Goal: Task Accomplishment & Management: Manage account settings

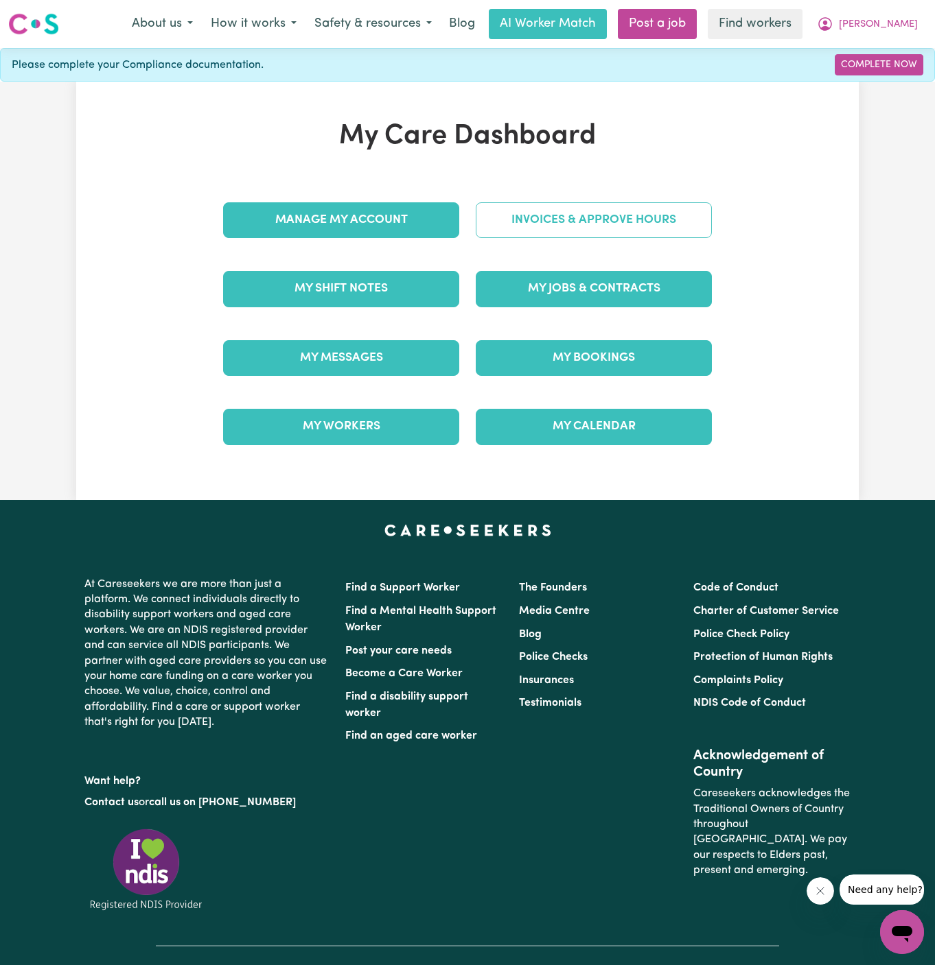
click at [598, 221] on link "Invoices & Approve Hours" at bounding box center [594, 220] width 236 height 36
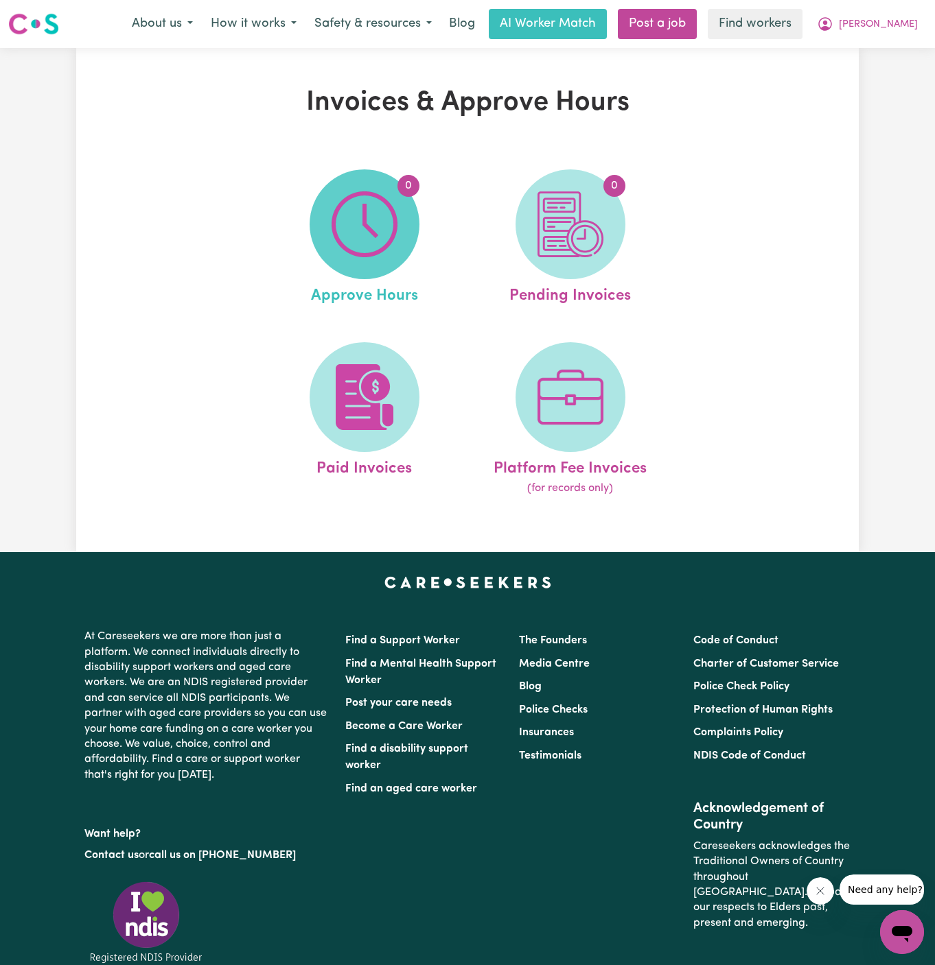
click at [403, 236] on span "0" at bounding box center [364, 224] width 110 height 110
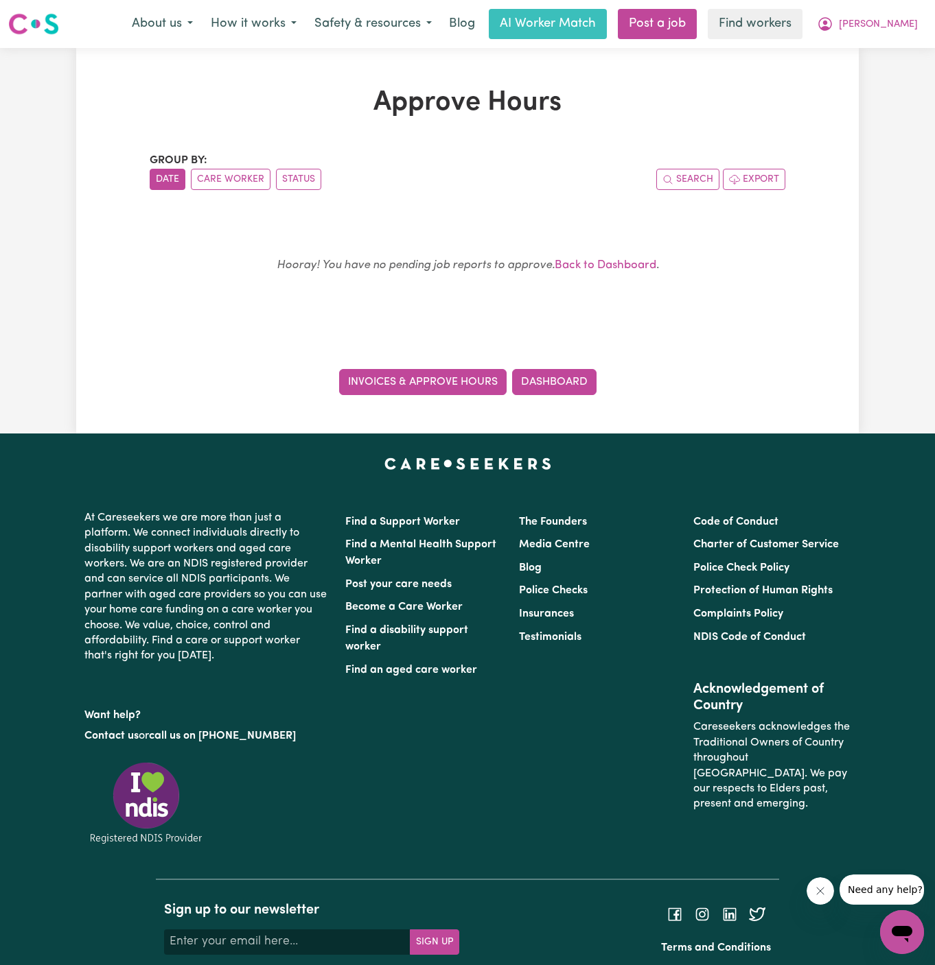
click at [440, 381] on link "Invoices & Approve Hours" at bounding box center [422, 382] width 167 height 26
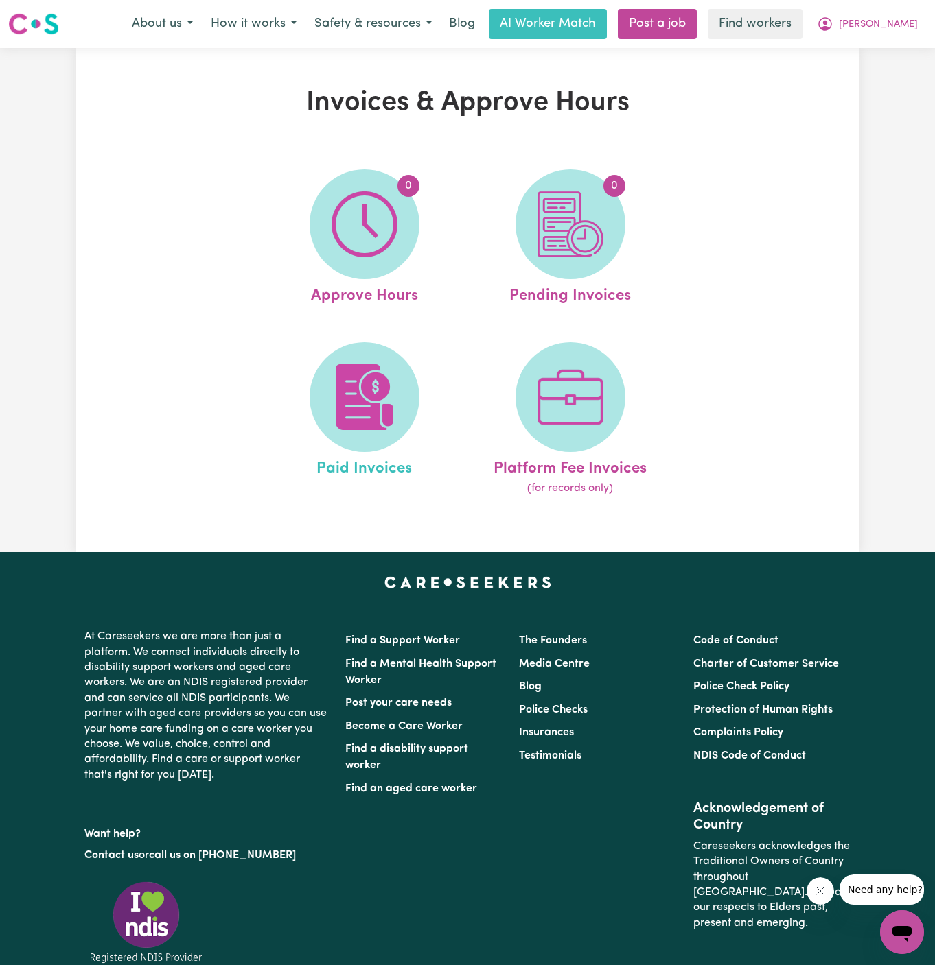
click at [383, 462] on span "Paid Invoices" at bounding box center [363, 466] width 95 height 29
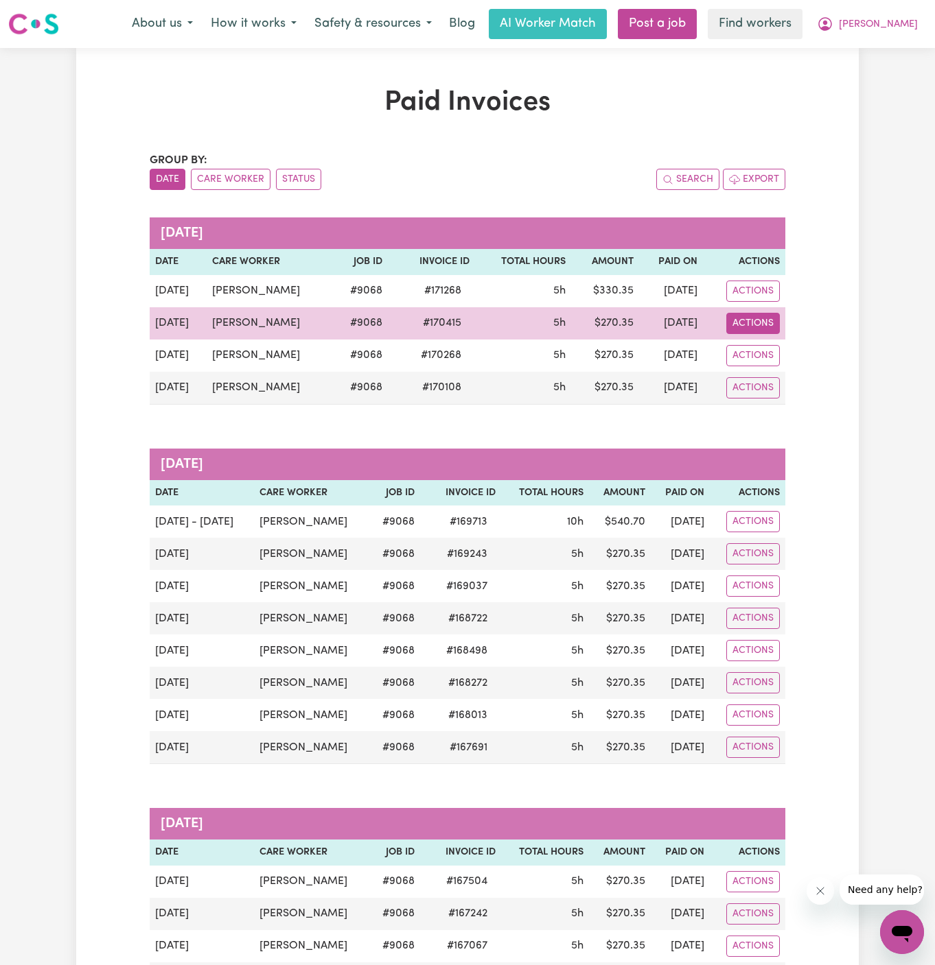
click at [760, 302] on button "Actions" at bounding box center [753, 291] width 54 height 21
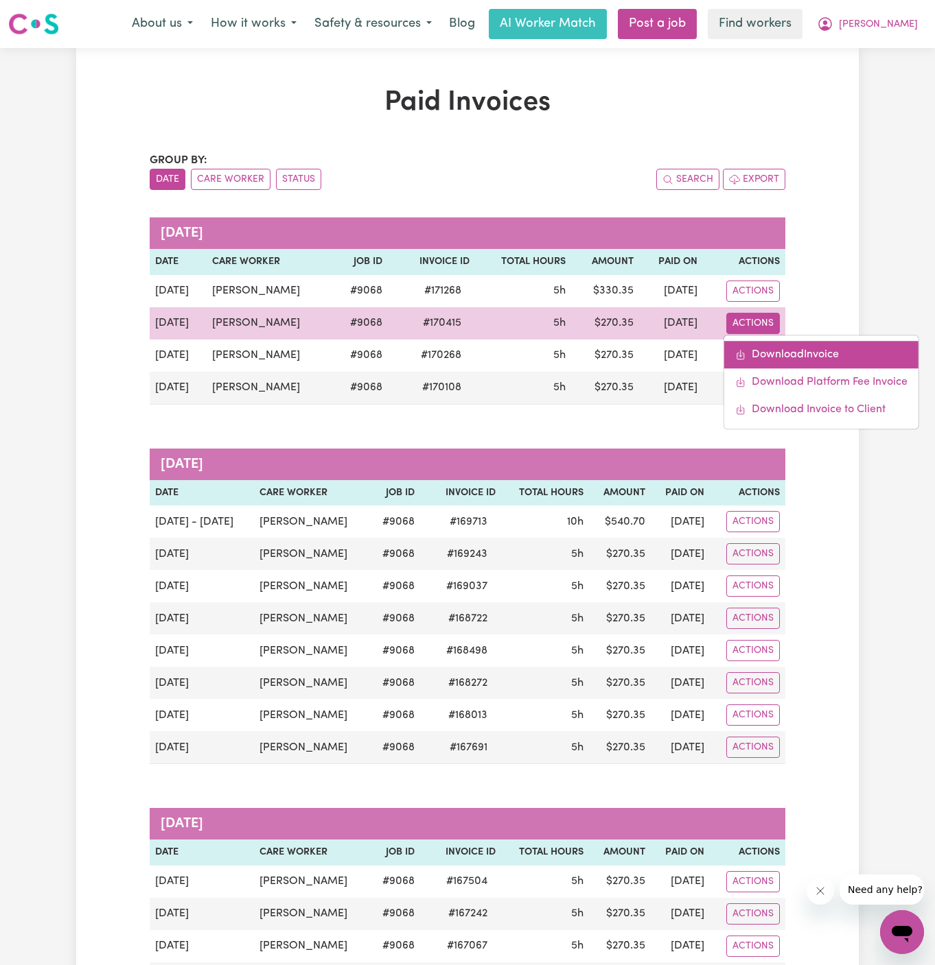
click at [796, 349] on link "Download Invoice" at bounding box center [821, 354] width 194 height 27
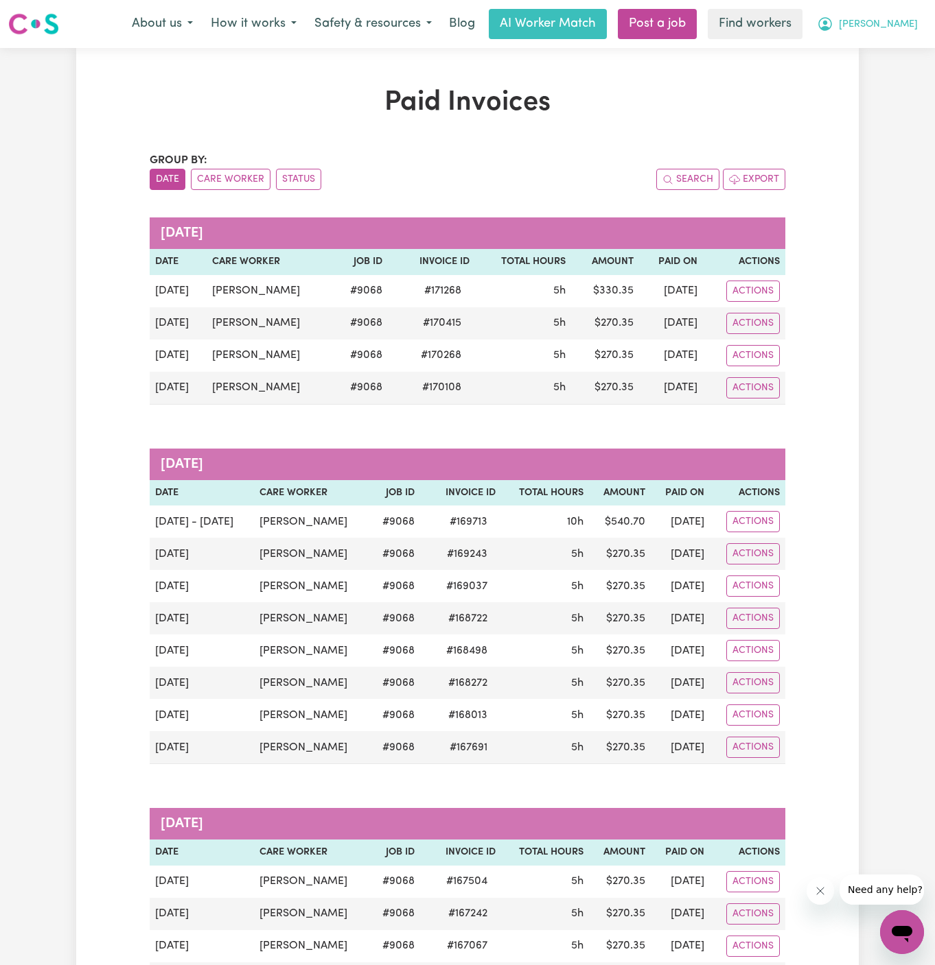
click at [907, 26] on span "[PERSON_NAME]" at bounding box center [877, 24] width 79 height 15
click at [907, 45] on link "My Dashboard" at bounding box center [871, 53] width 108 height 26
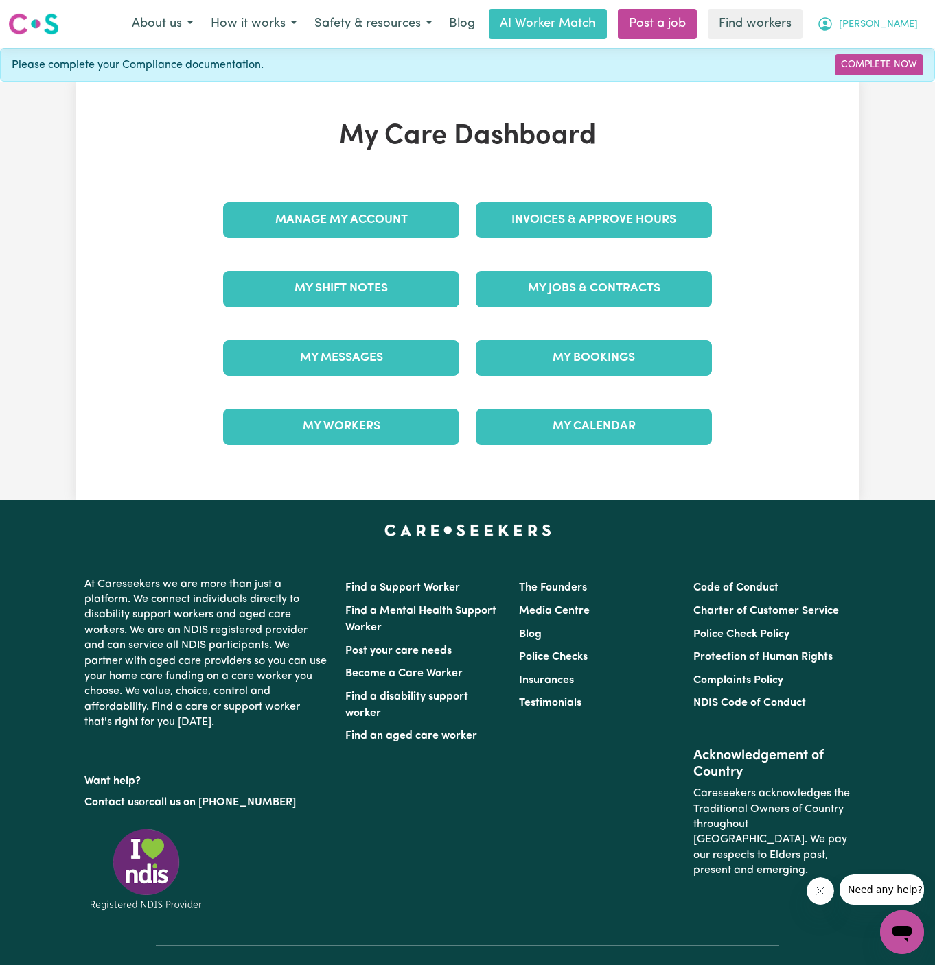
click at [902, 26] on span "[PERSON_NAME]" at bounding box center [877, 24] width 79 height 15
click at [884, 67] on link "Logout" at bounding box center [871, 79] width 108 height 26
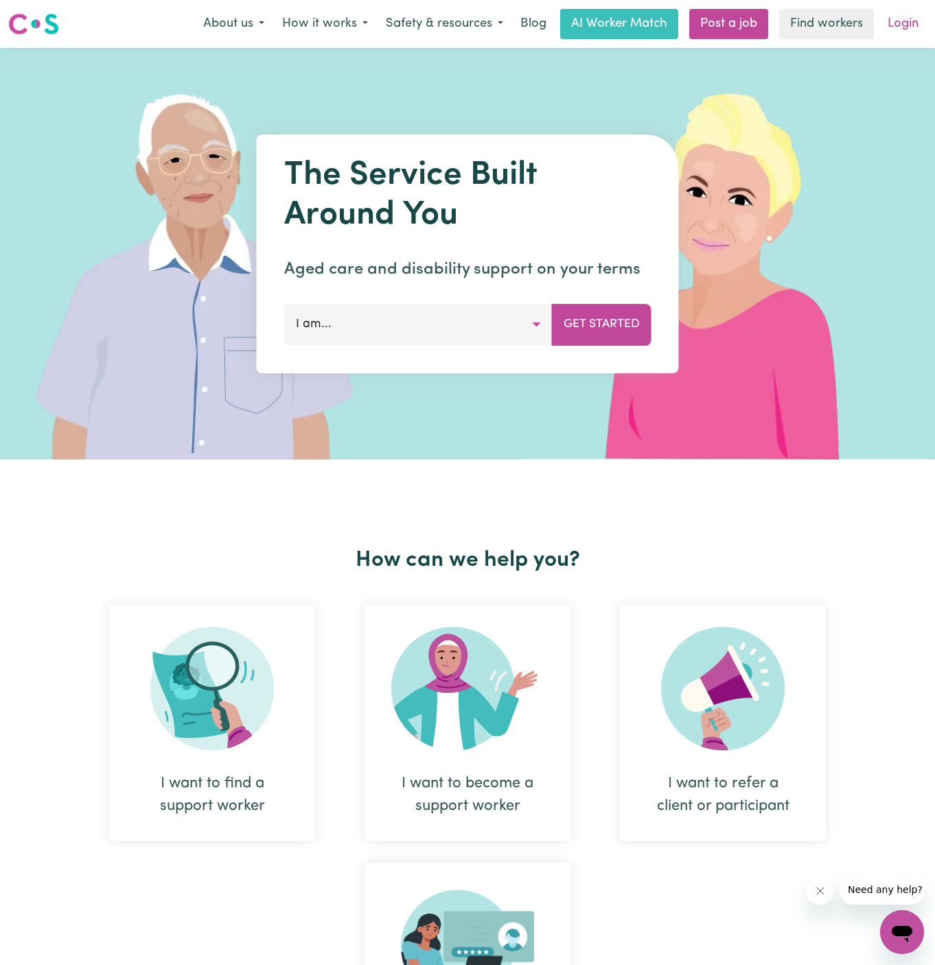
click at [902, 11] on link "Login" at bounding box center [902, 24] width 47 height 30
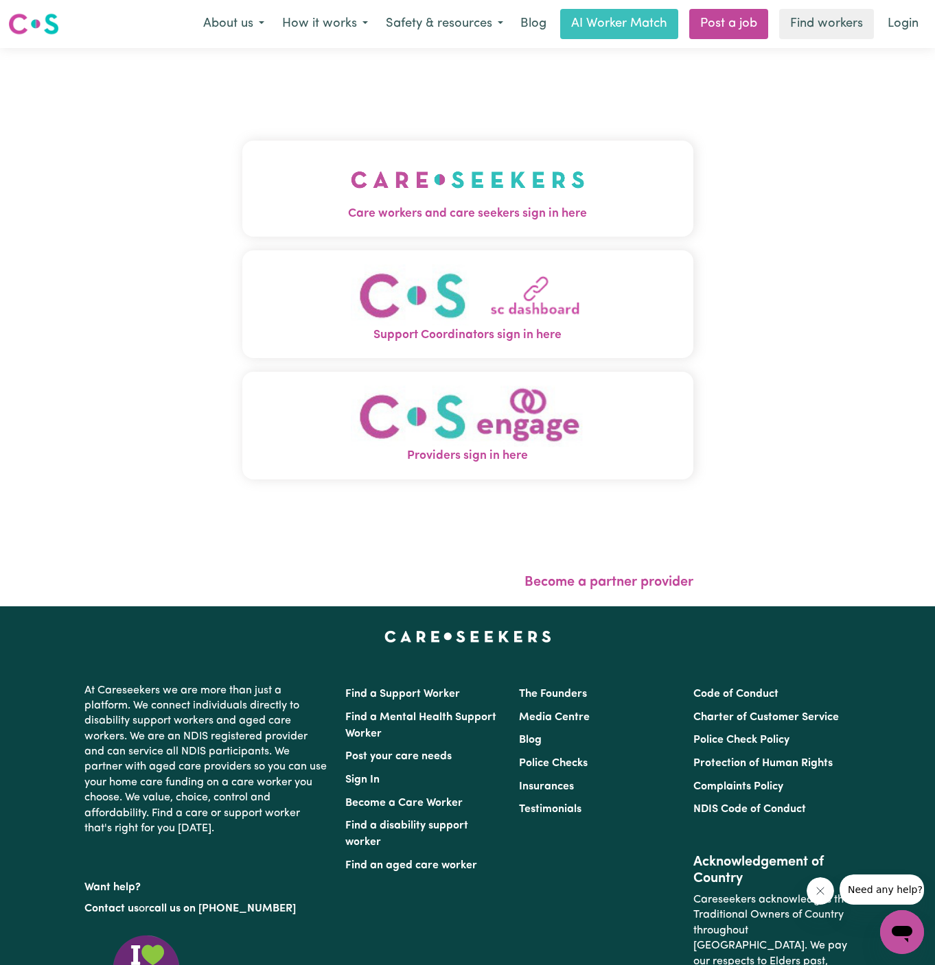
click at [567, 185] on img "Care workers and care seekers sign in here" at bounding box center [468, 179] width 234 height 51
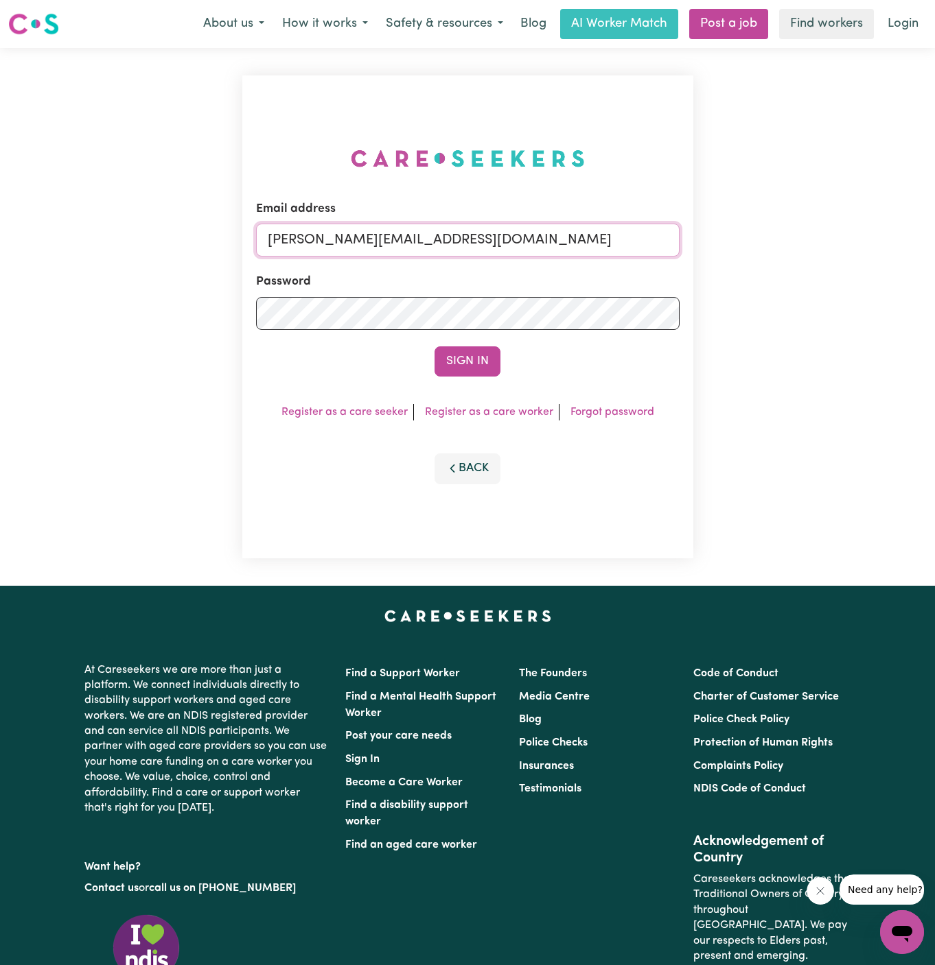
click at [516, 238] on input "[PERSON_NAME][EMAIL_ADDRESS][DOMAIN_NAME]" at bounding box center [467, 240] width 423 height 33
drag, startPoint x: 337, startPoint y: 241, endPoint x: 905, endPoint y: 248, distance: 568.2
click at [905, 248] on div "Email address [EMAIL_ADDRESS][DOMAIN_NAME] Password Sign In Register as a care …" at bounding box center [467, 317] width 935 height 538
type input "[EMAIL_ADDRESS][DOMAIN_NAME]"
click at [476, 361] on button "Sign In" at bounding box center [467, 362] width 66 height 30
